Goal: Task Accomplishment & Management: Use online tool/utility

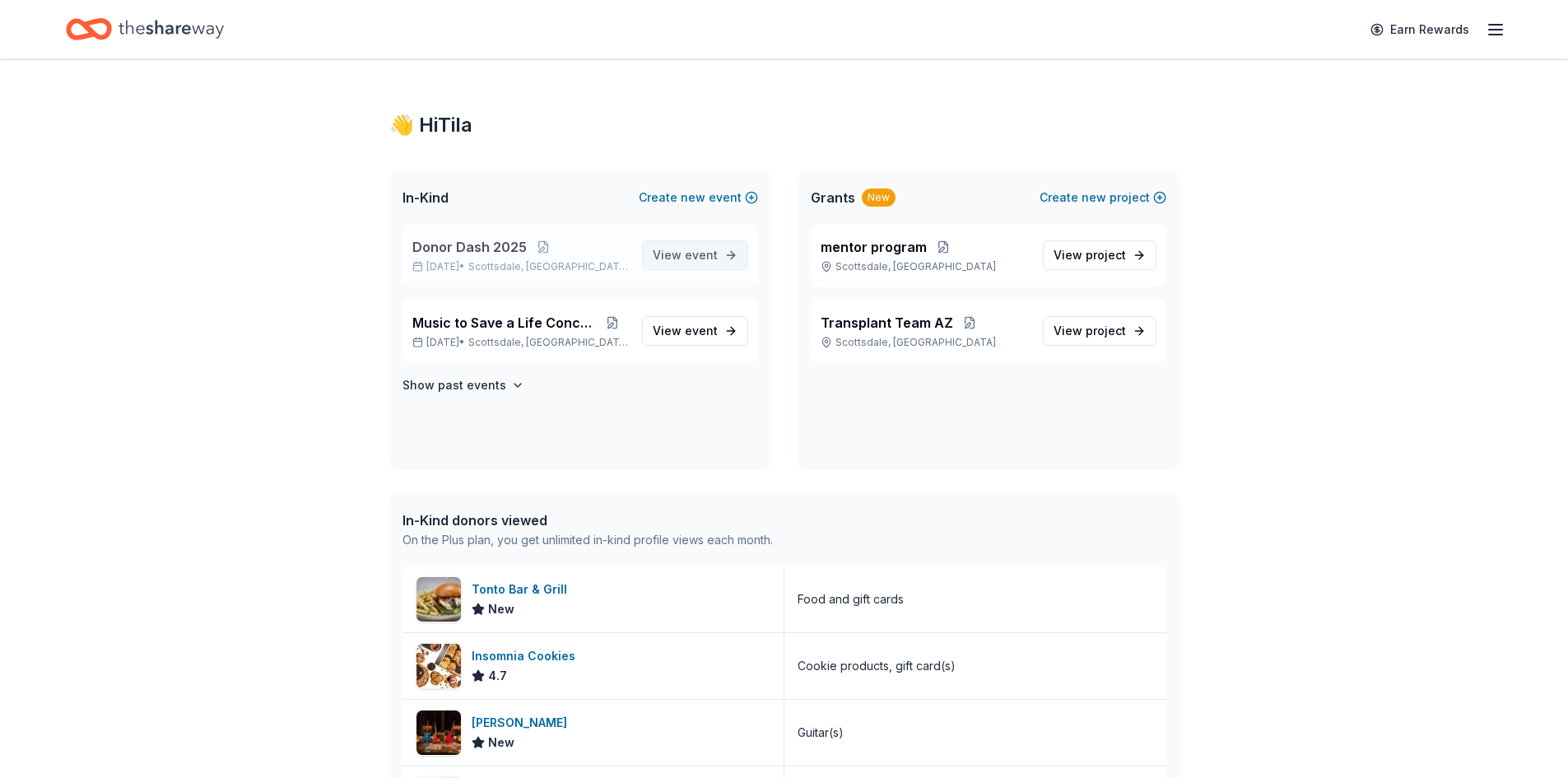
click at [682, 256] on span "View event" at bounding box center [685, 255] width 65 height 20
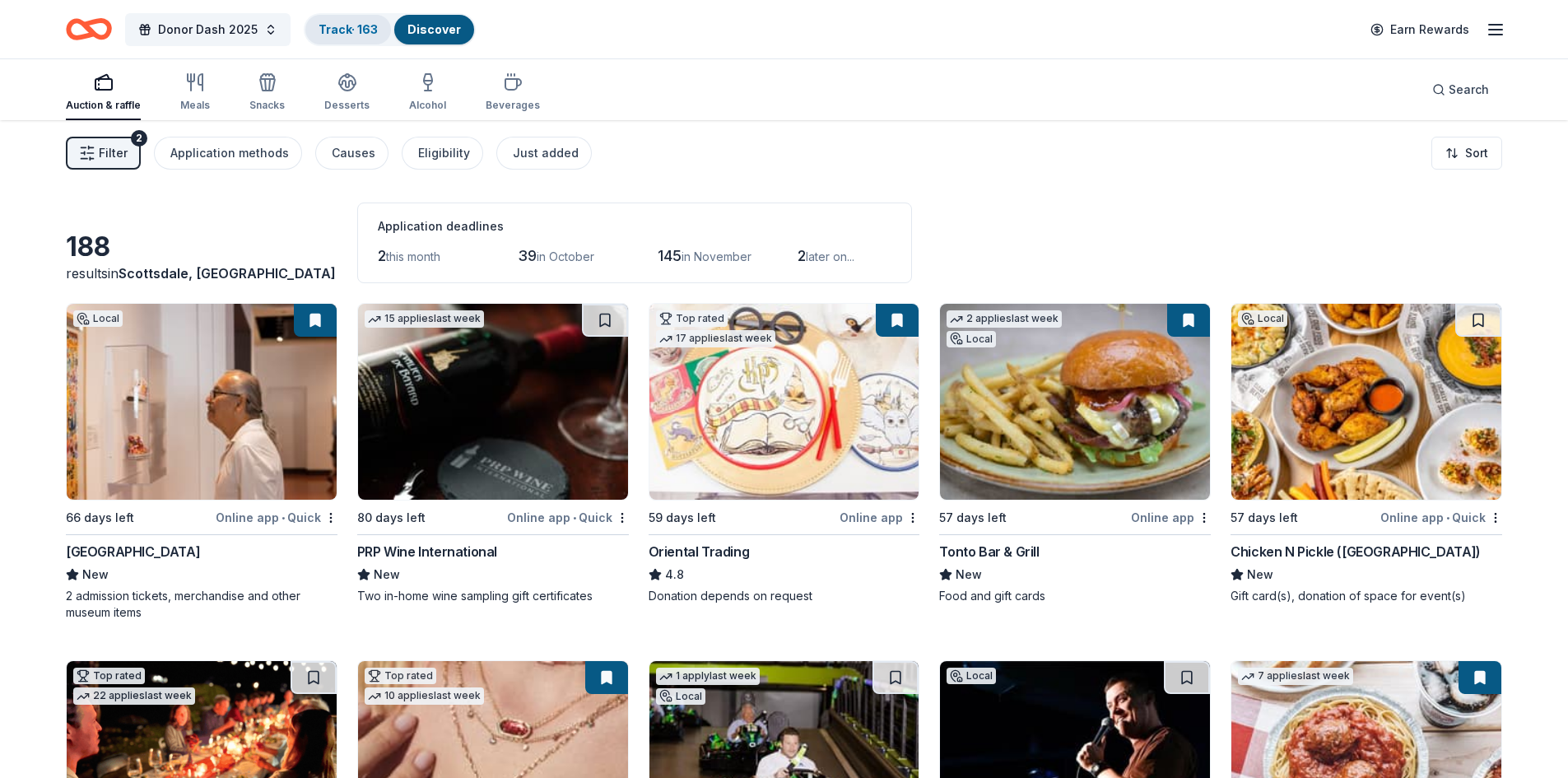
click at [331, 33] on link "Track · 163" at bounding box center [349, 29] width 60 height 14
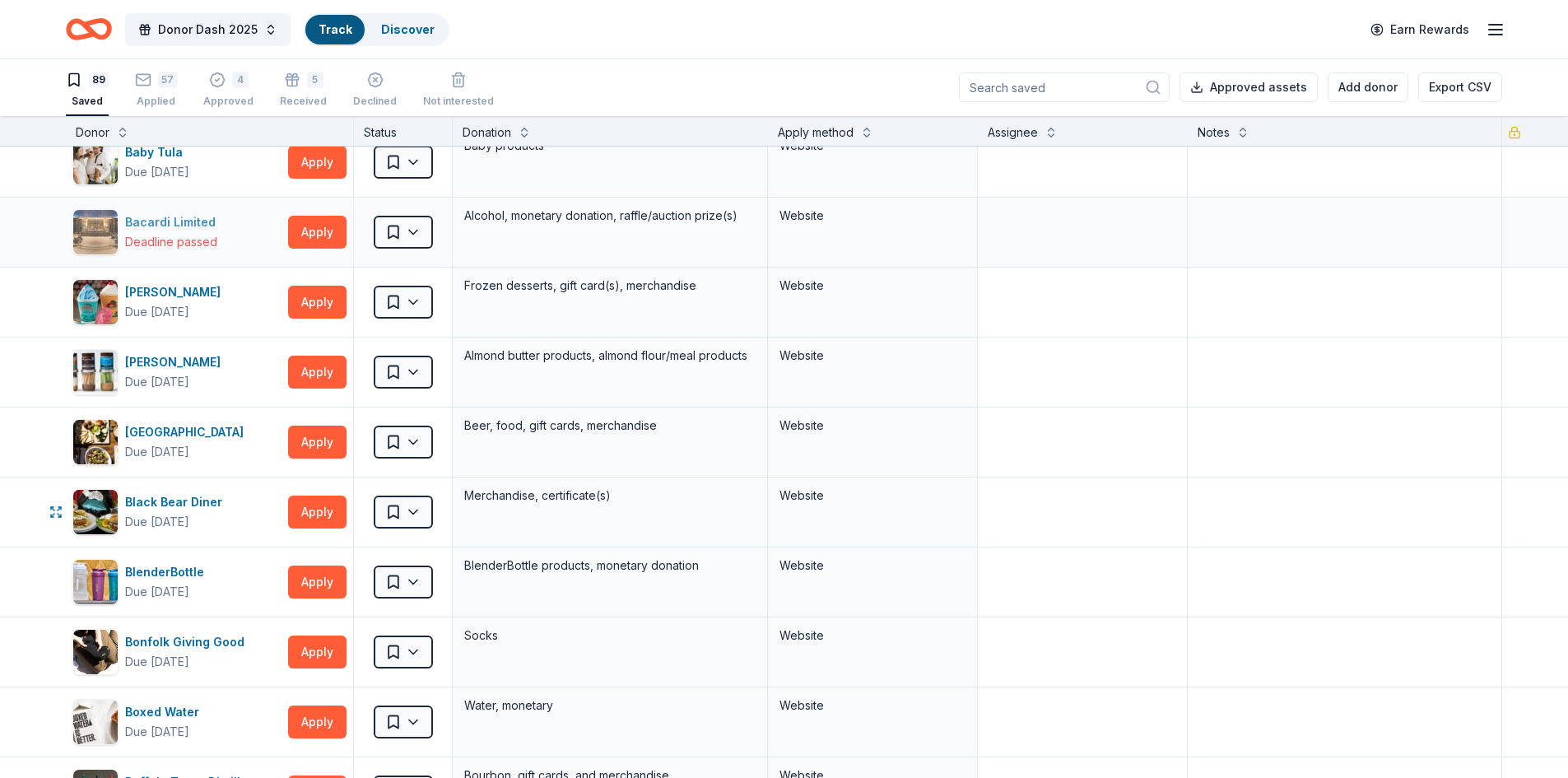
scroll to position [247, 0]
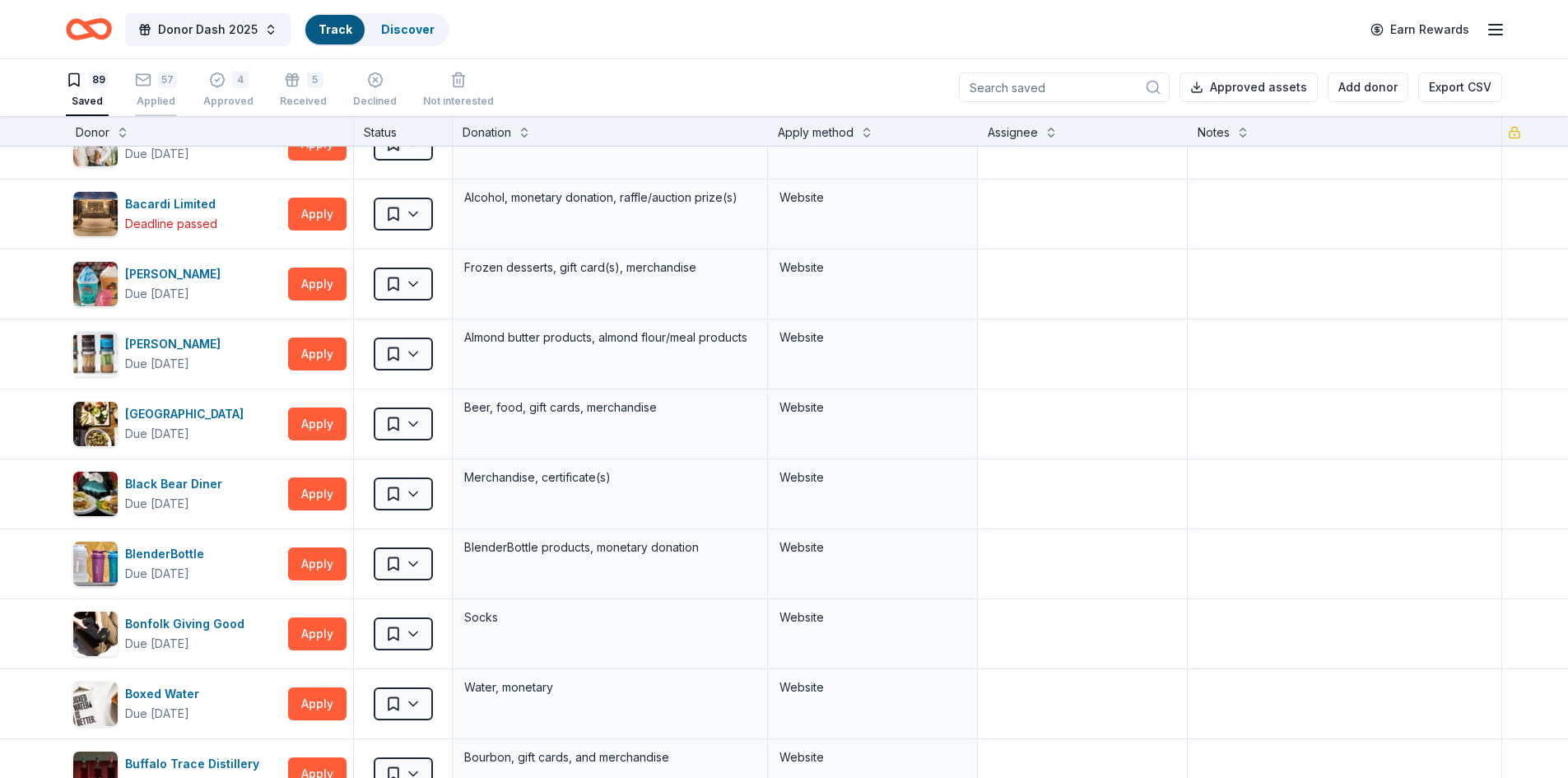
click at [158, 87] on div "57" at bounding box center [167, 80] width 19 height 16
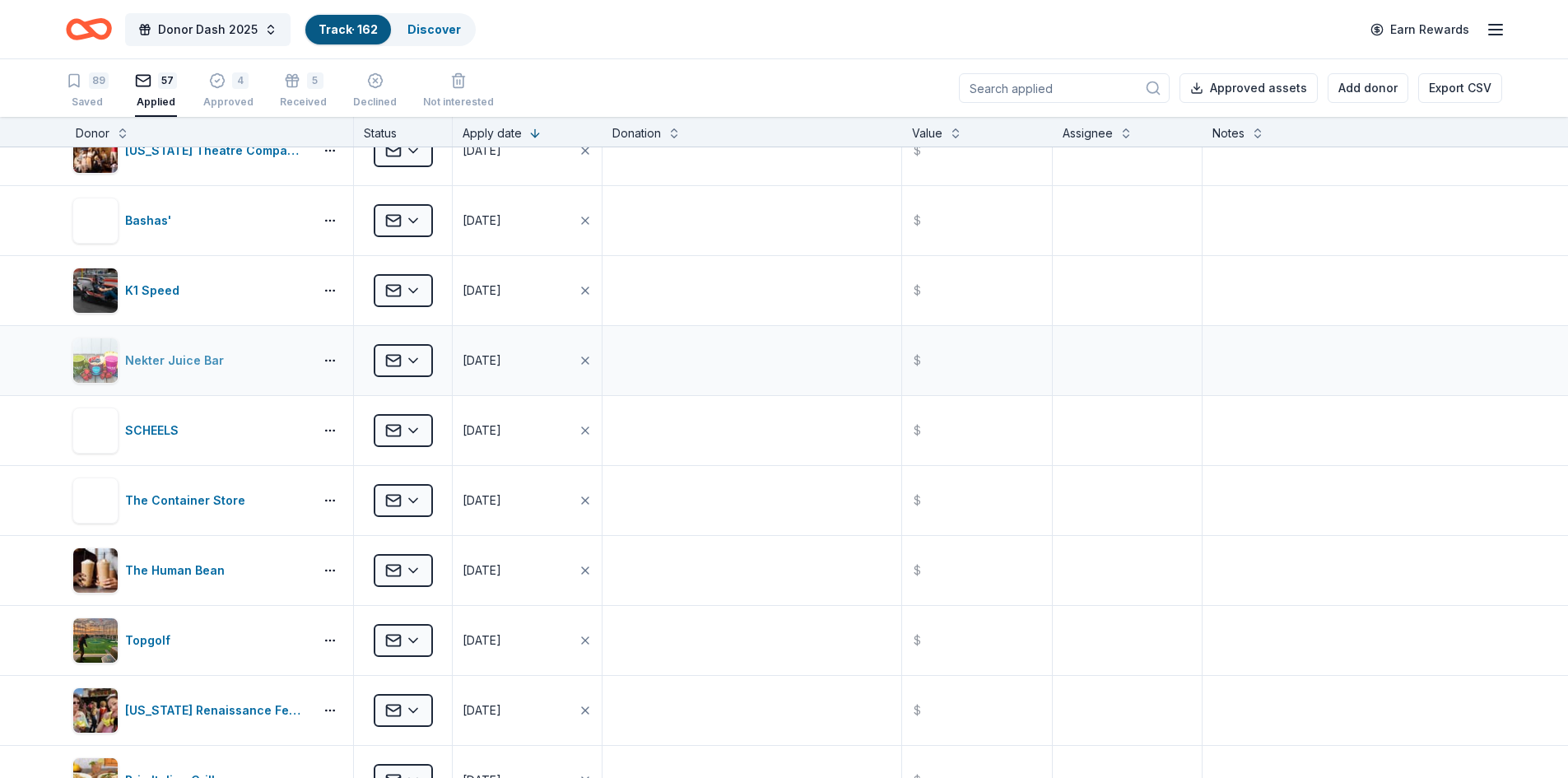
scroll to position [1152, 0]
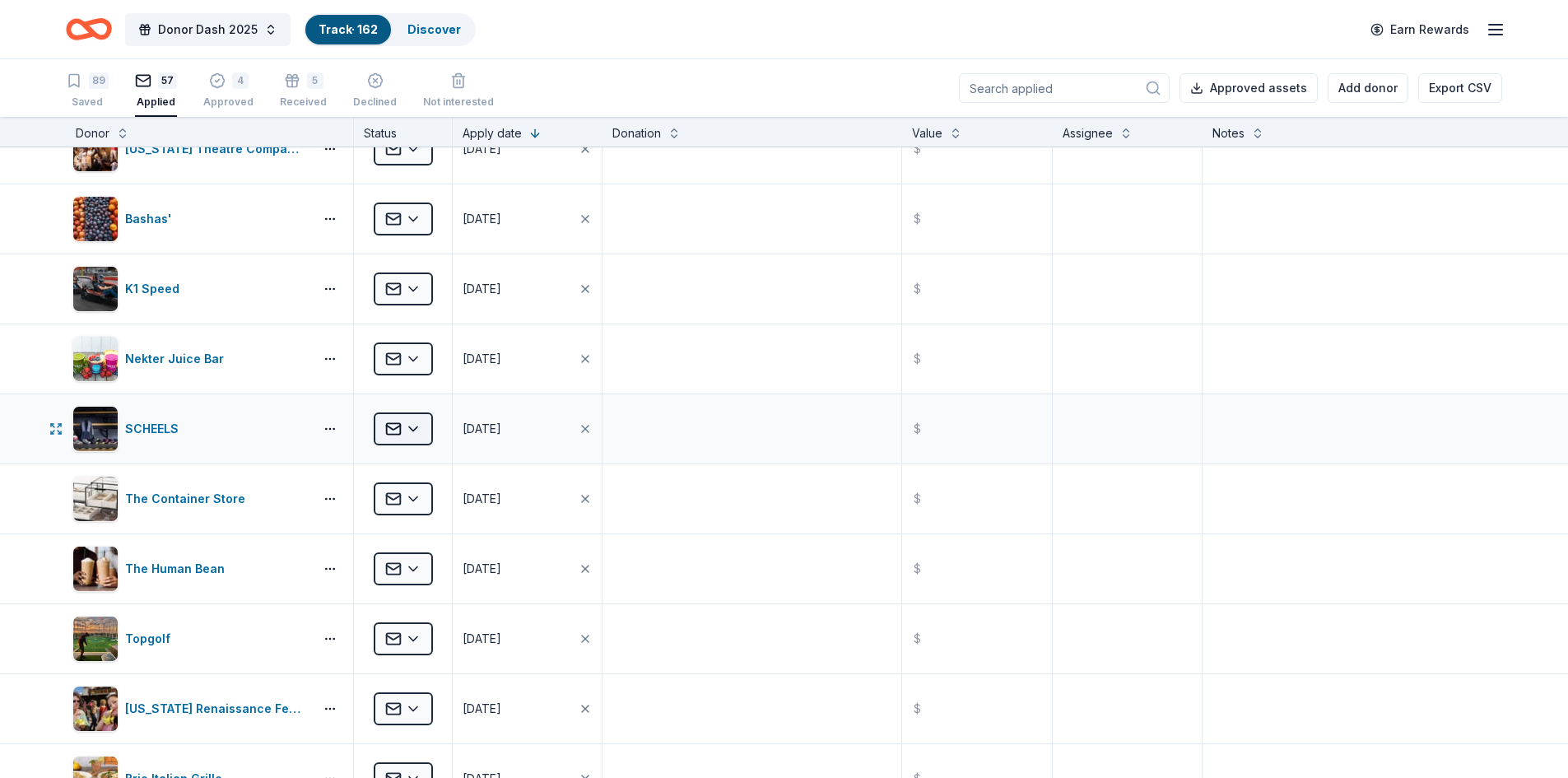
click at [405, 433] on html "Donor Dash 2025 Track · 162 Discover Earn Rewards 89 Saved 57 Applied 4 Approve…" at bounding box center [784, 389] width 1568 height 778
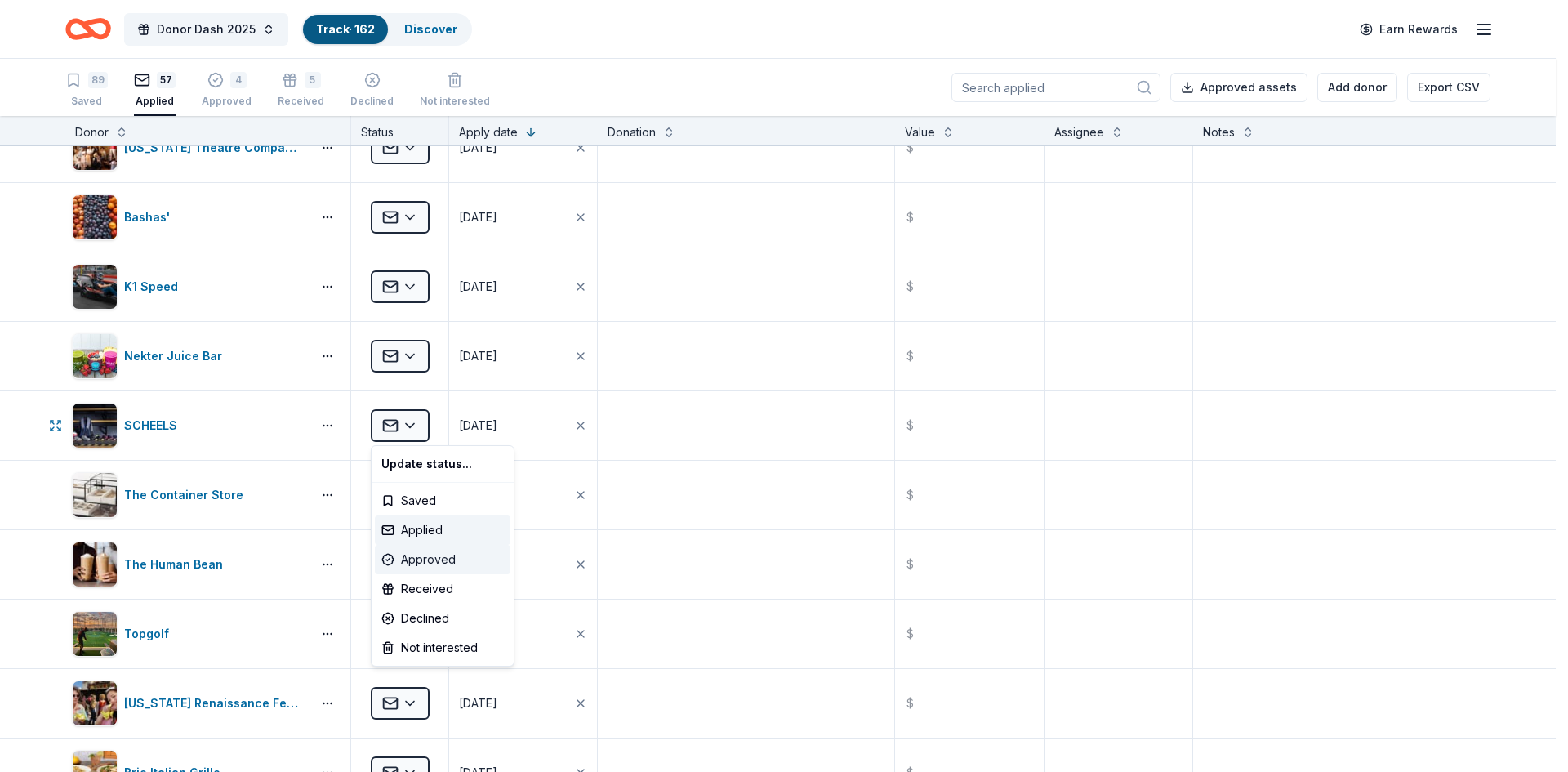
click at [414, 562] on div "Approved" at bounding box center [442, 559] width 135 height 30
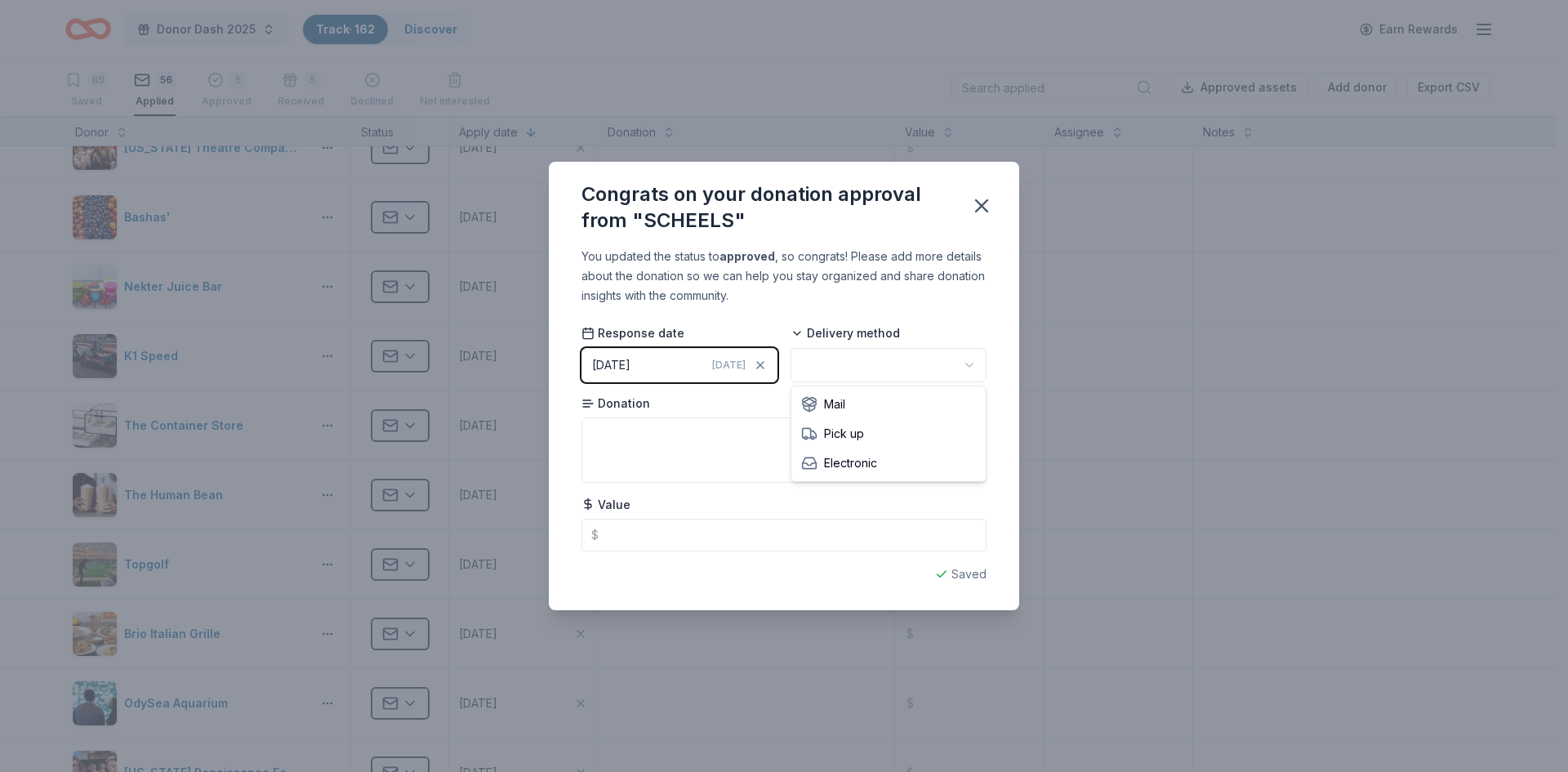
click at [827, 371] on html "Donor Dash 2025 Track · 162 Discover Earn Rewards 89 Saved 56 Applied 5 Approve…" at bounding box center [784, 386] width 1568 height 772
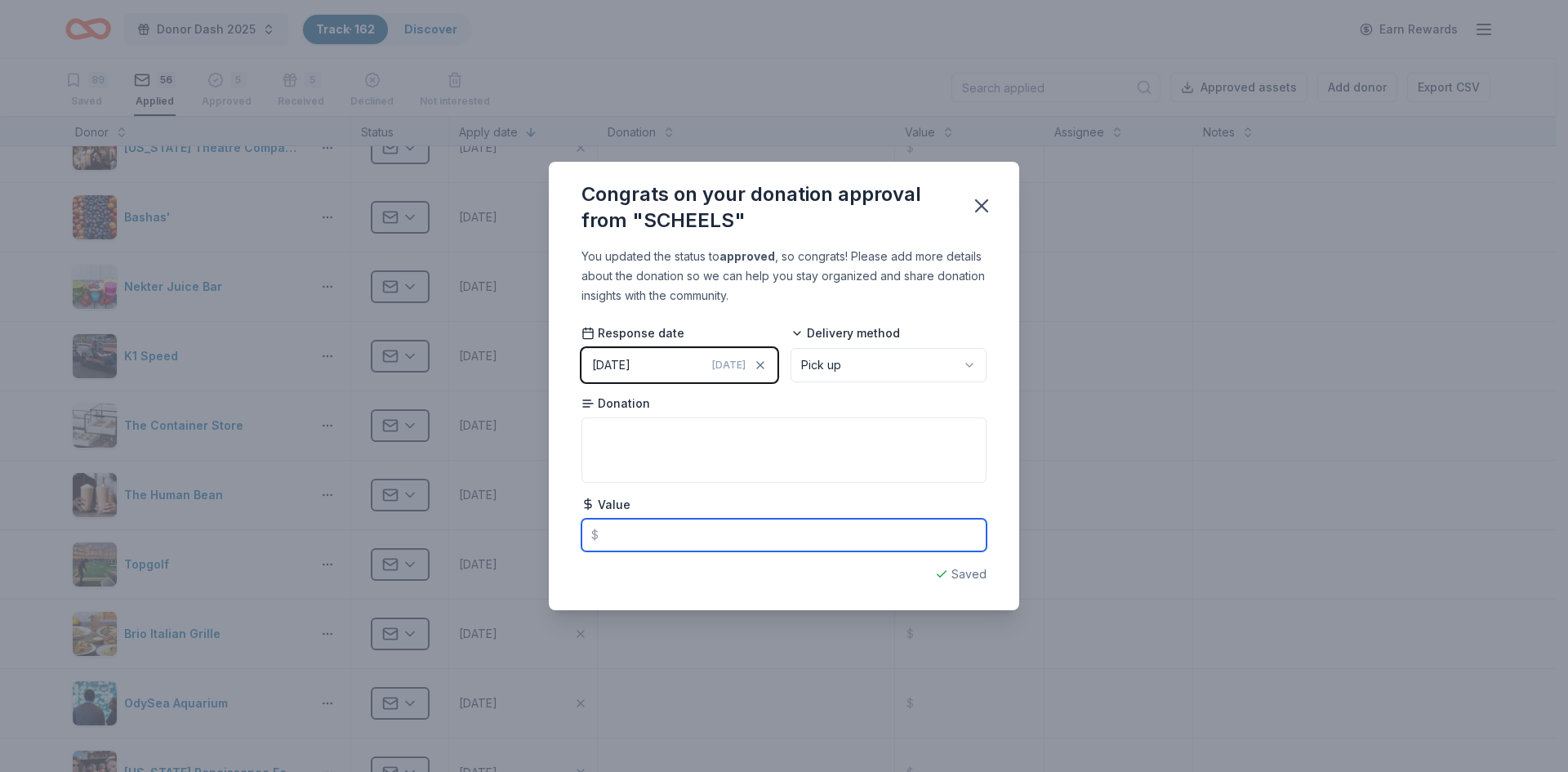
click at [712, 539] on input "text" at bounding box center [784, 535] width 405 height 32
type input "100.00"
click at [993, 204] on button "button" at bounding box center [982, 206] width 36 height 36
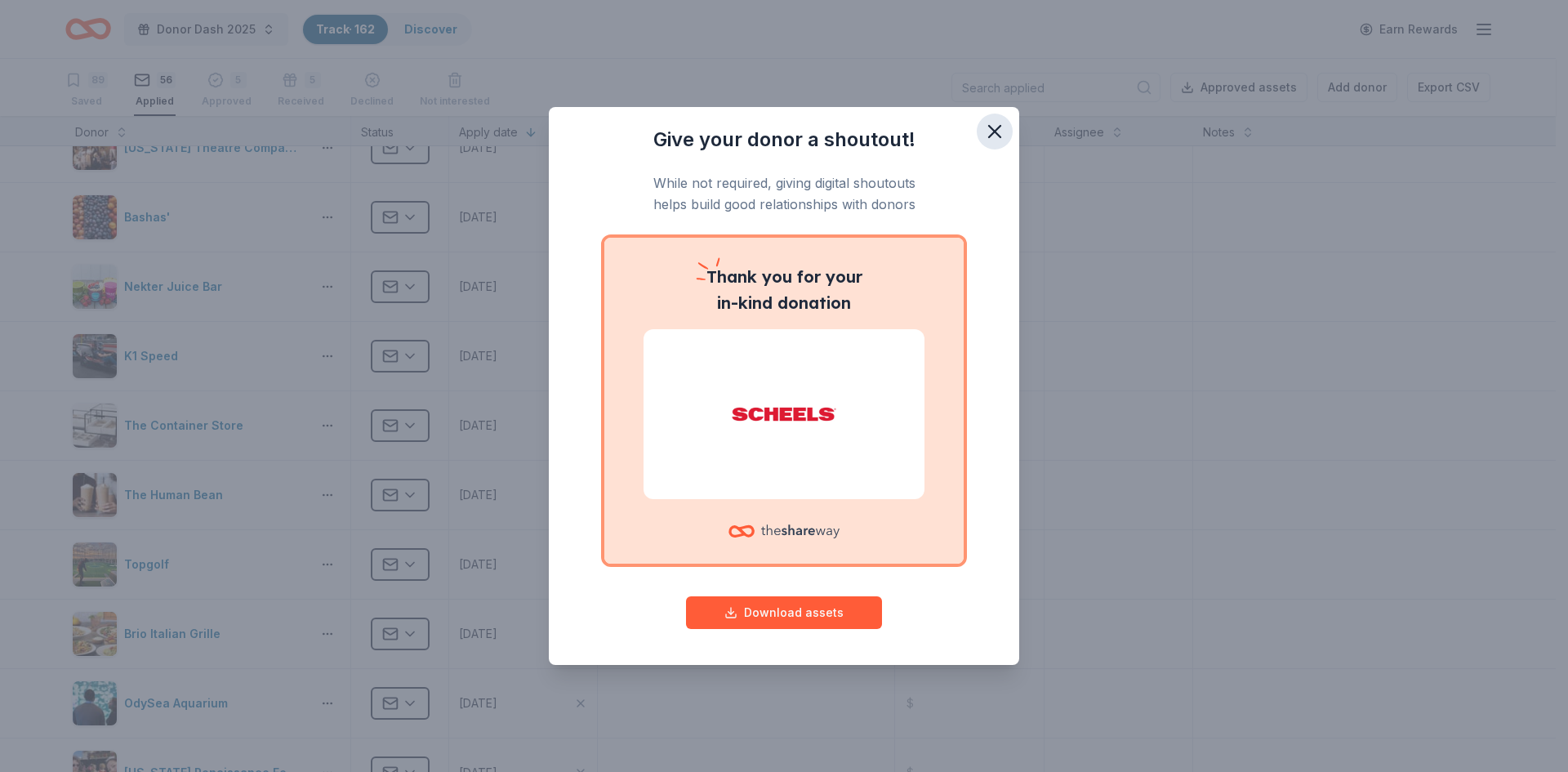
click at [994, 128] on icon "button" at bounding box center [994, 132] width 23 height 23
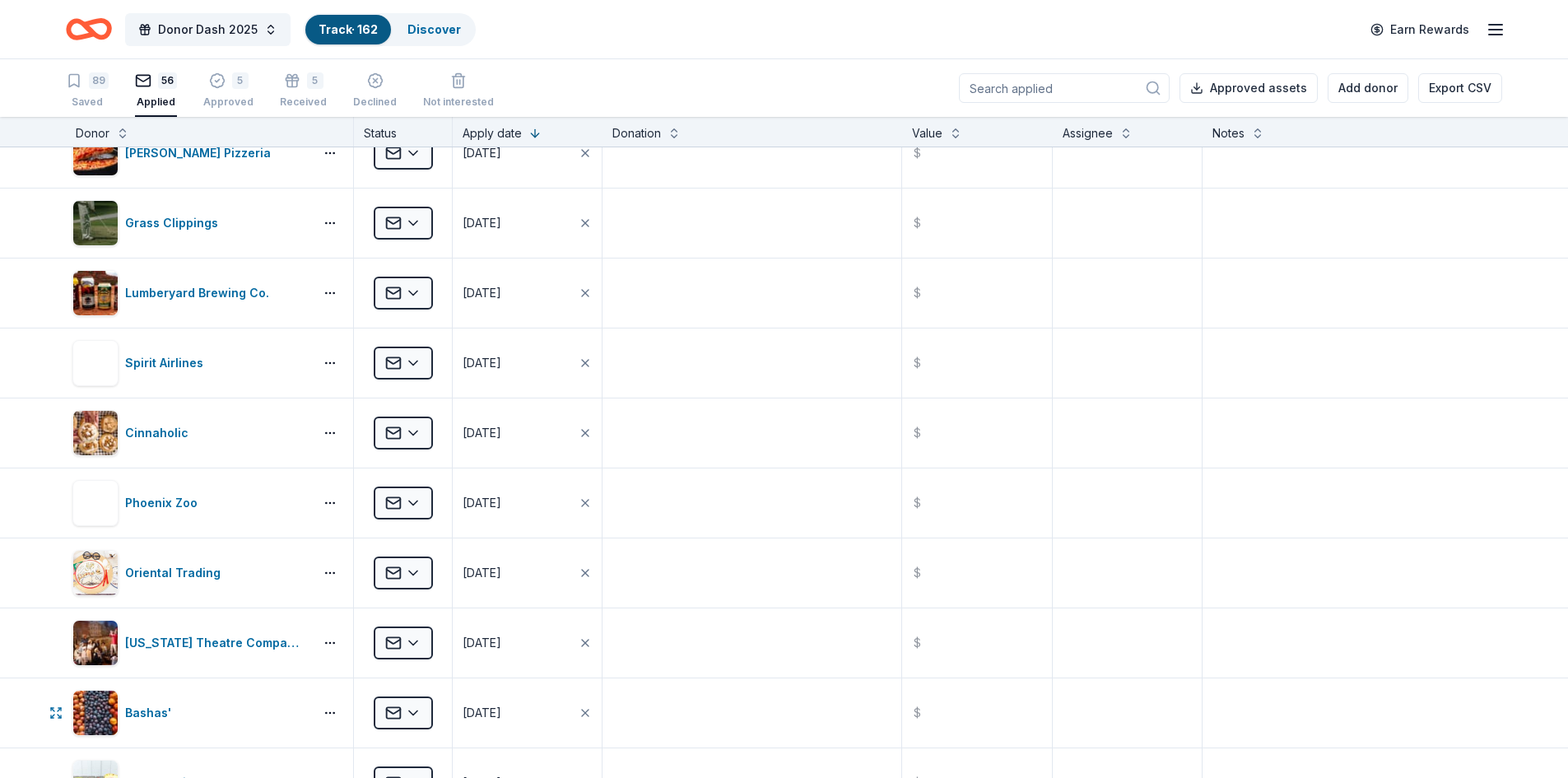
scroll to position [576, 0]
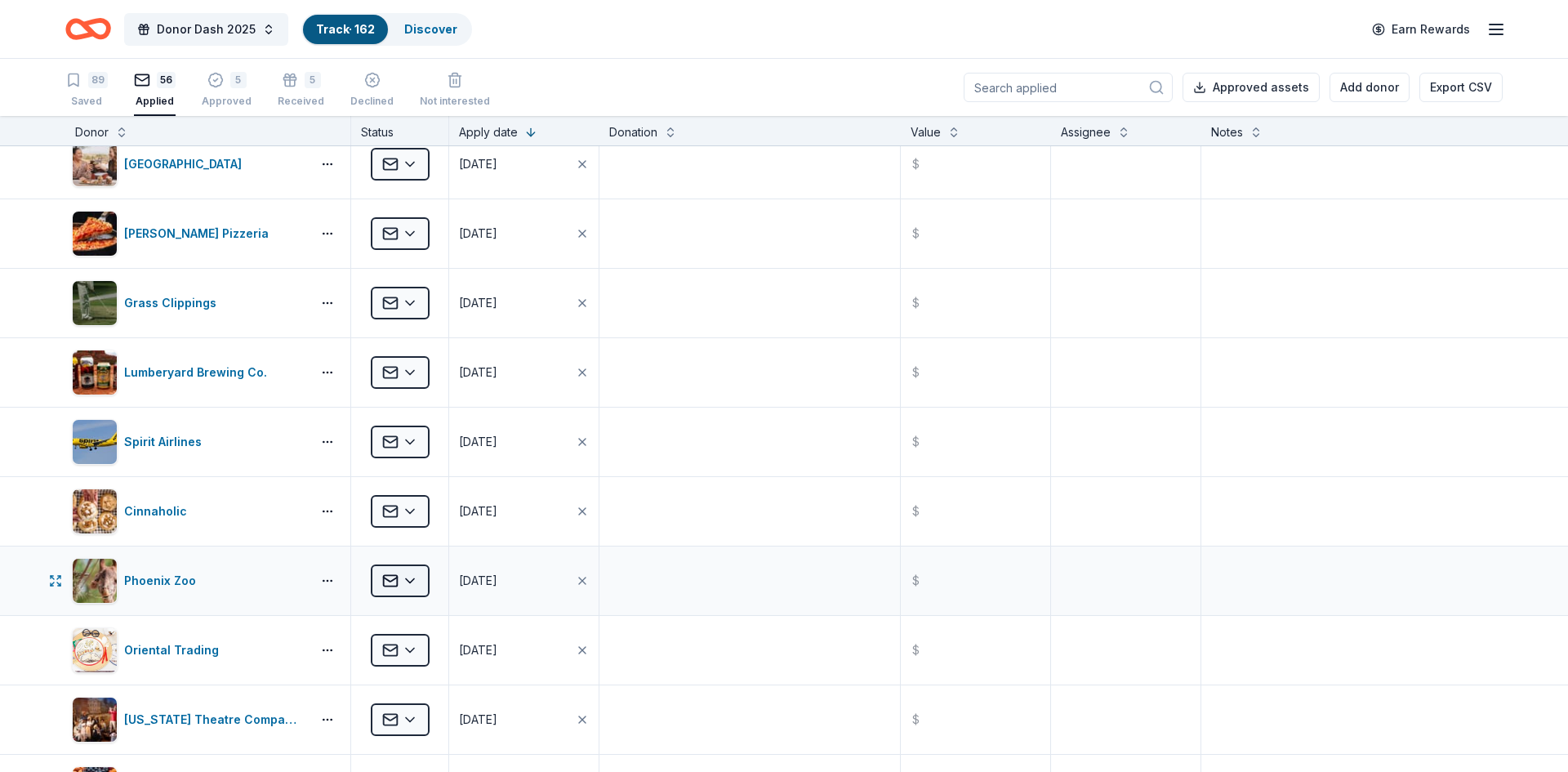
click at [382, 580] on html "Donor Dash 2025 Track · 162 Discover Earn Rewards 89 Saved 56 Applied 5 Approve…" at bounding box center [784, 386] width 1568 height 772
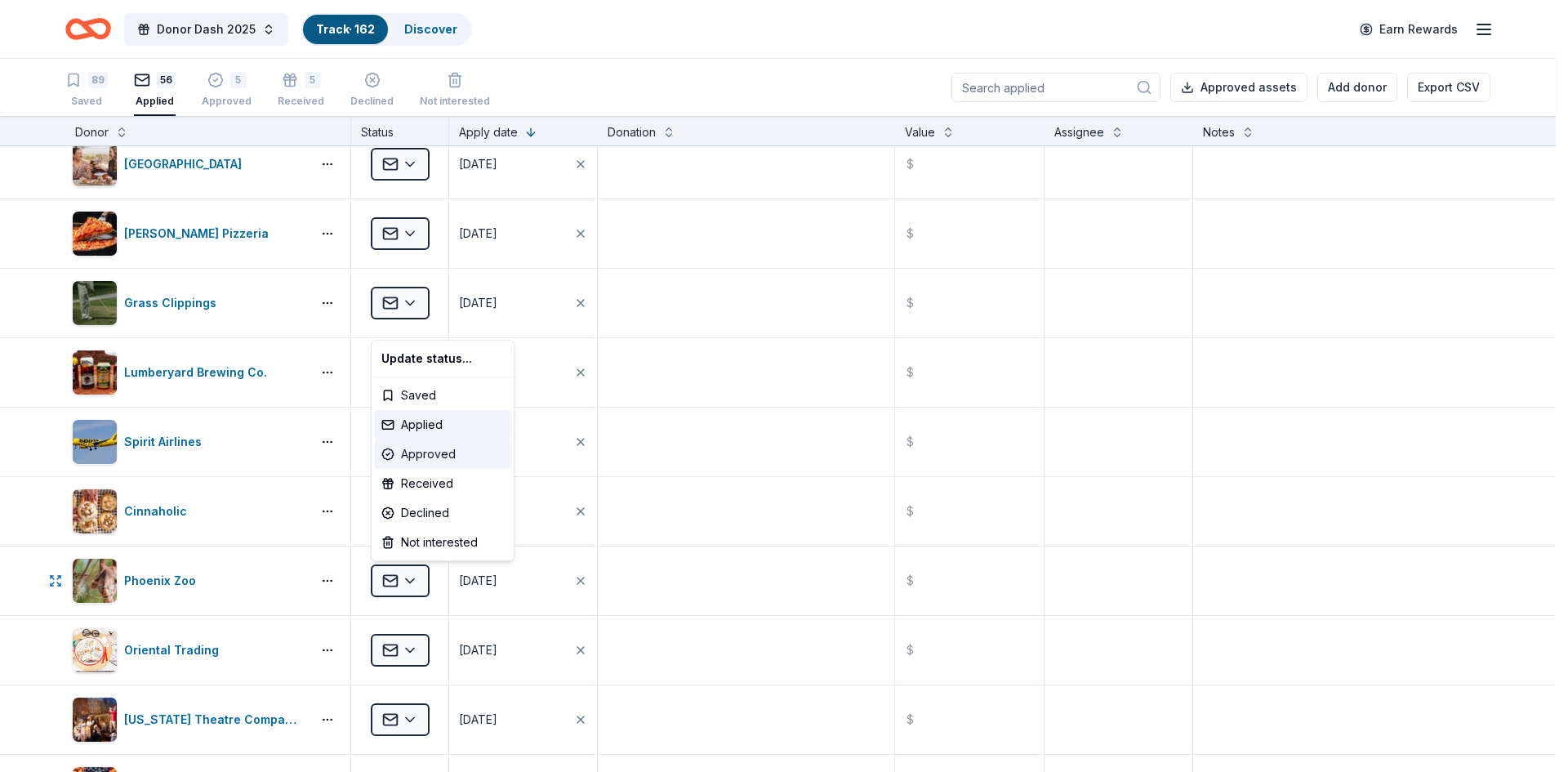
click at [419, 457] on div "Approved" at bounding box center [442, 454] width 135 height 30
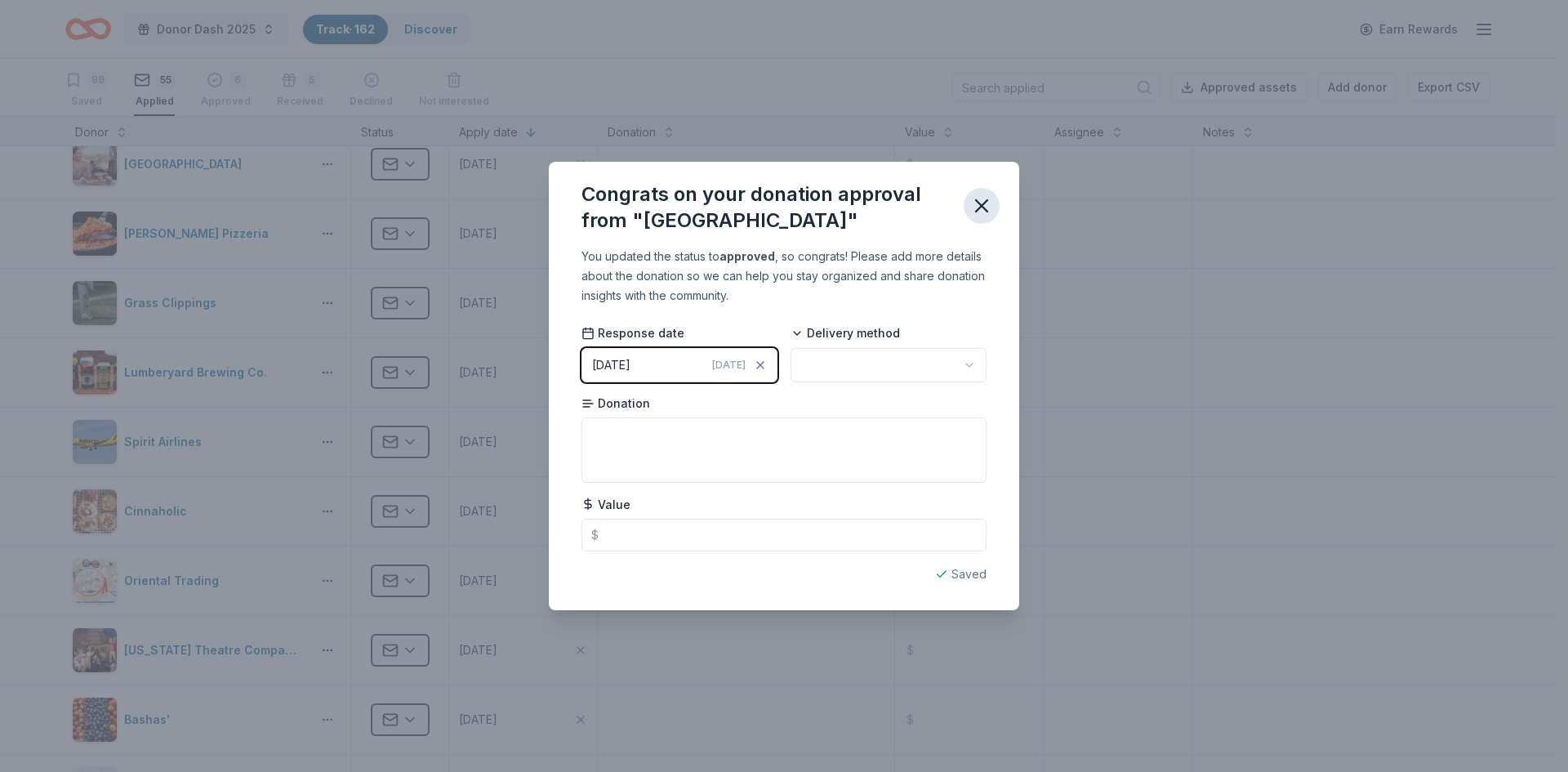
click at [974, 200] on icon "button" at bounding box center [982, 206] width 23 height 23
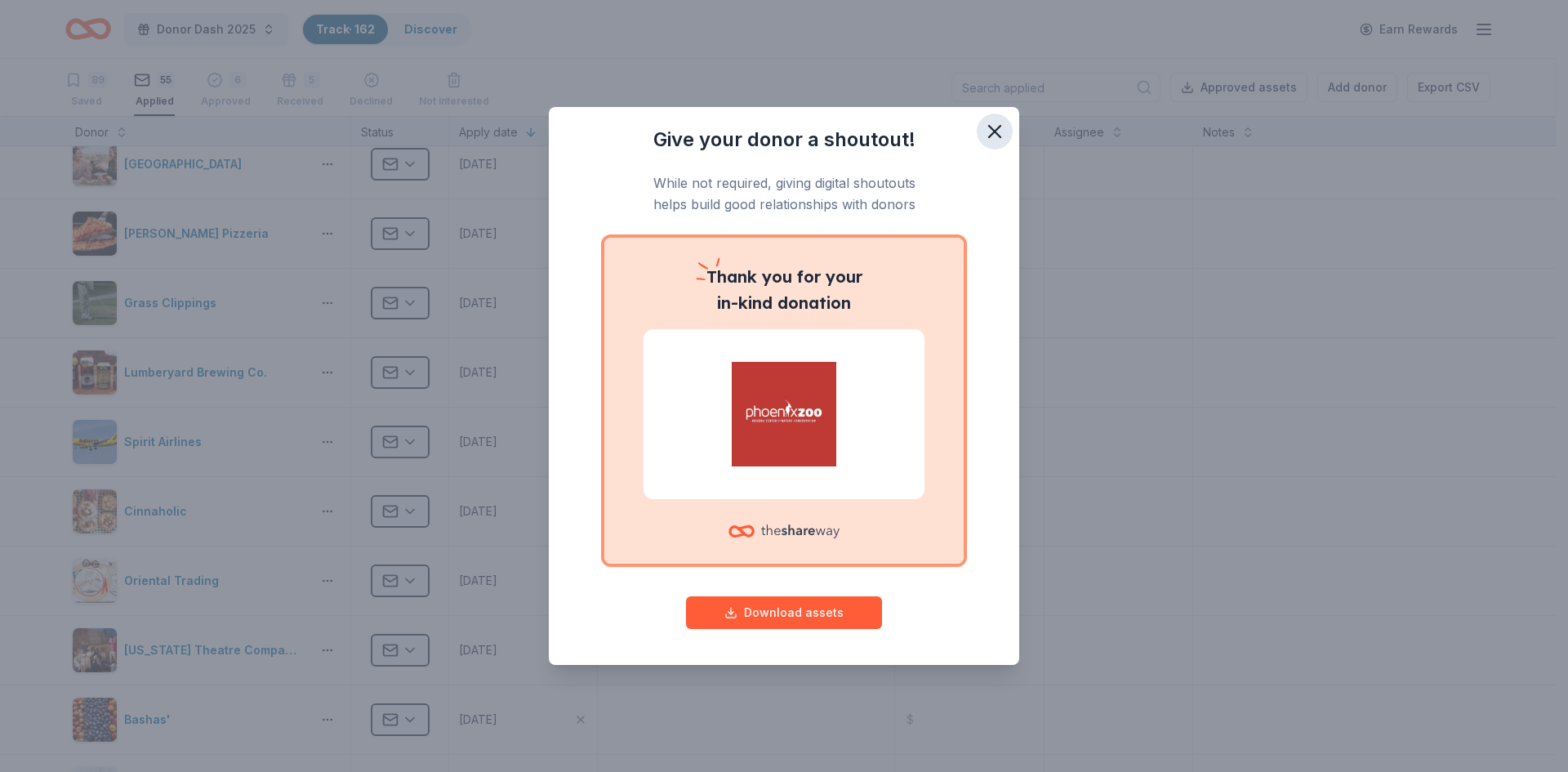
click at [992, 128] on icon "button" at bounding box center [994, 132] width 11 height 11
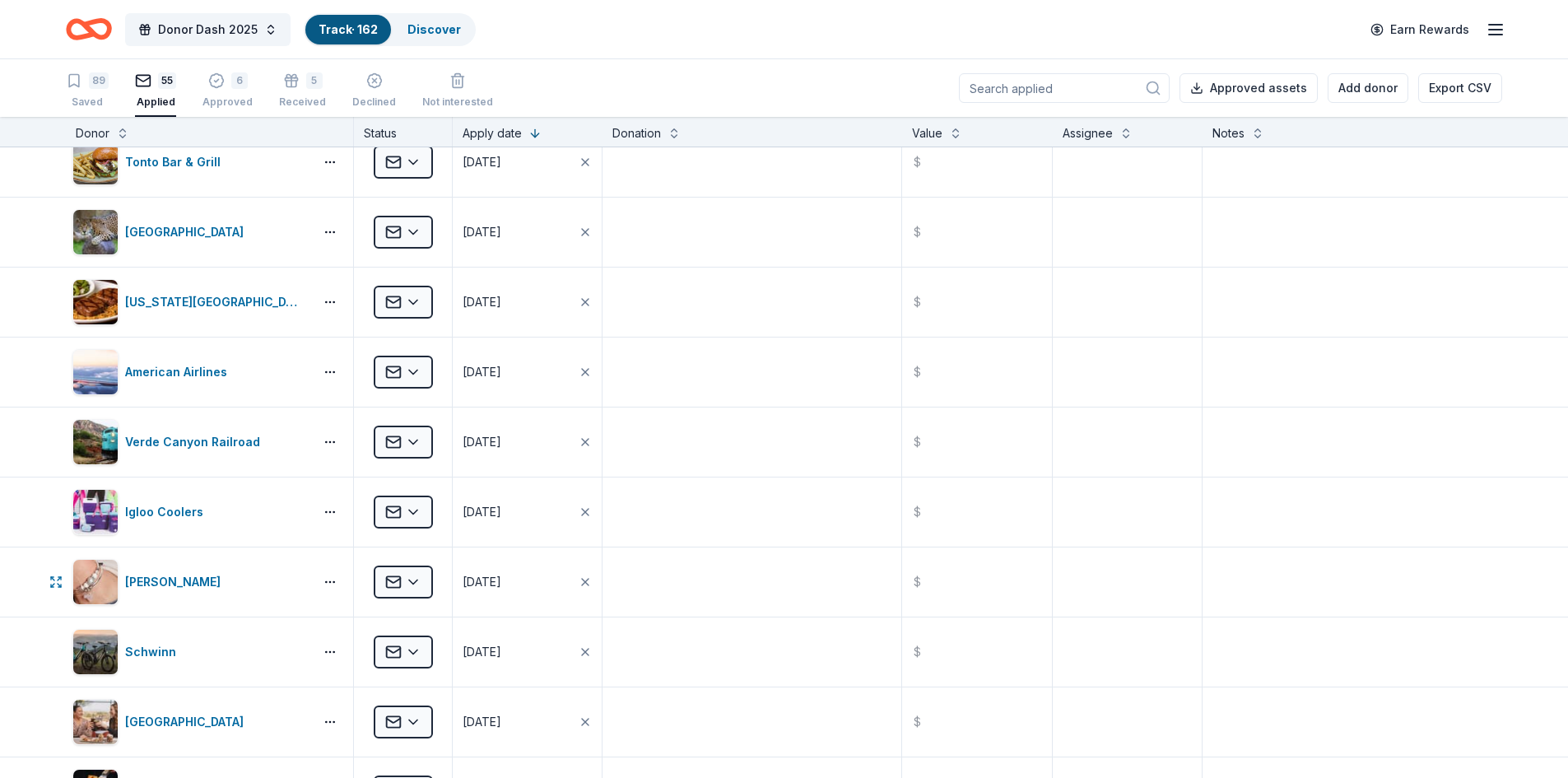
scroll to position [0, 0]
